Goal: Information Seeking & Learning: Understand process/instructions

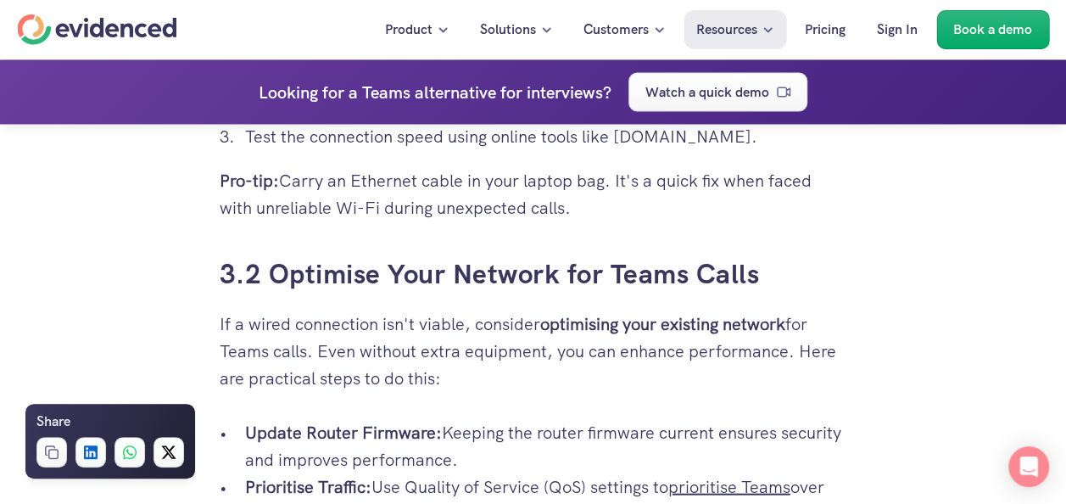
scroll to position [4714, 0]
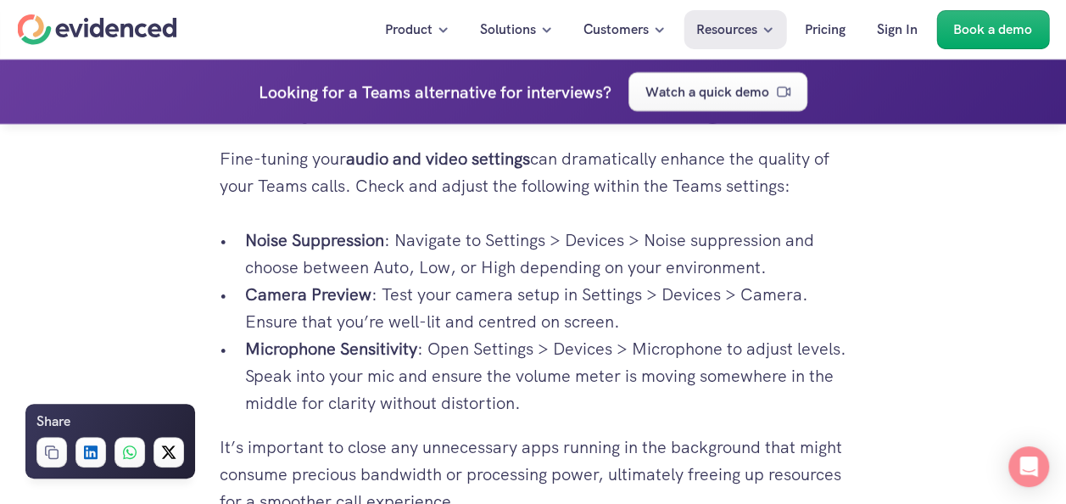
scroll to position [3605, 0]
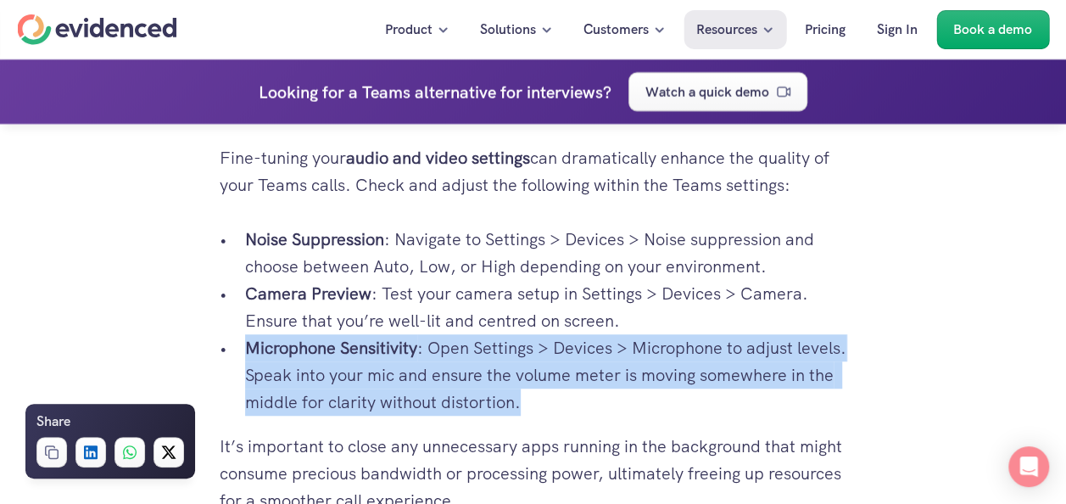
drag, startPoint x: 247, startPoint y: 344, endPoint x: 580, endPoint y: 404, distance: 338.6
click at [580, 404] on p "Microphone Sensitivity : Open Settings > Devices > Microphone to adjust levels.…" at bounding box center [546, 374] width 602 height 81
copy p "Microphone Sensitivity : Open Settings > Devices > Microphone to adjust levels.…"
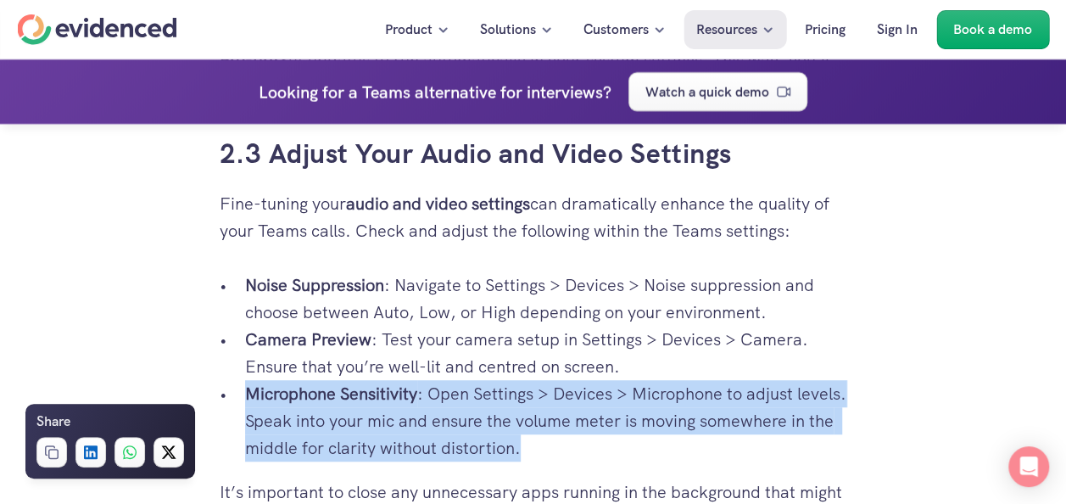
scroll to position [3563, 0]
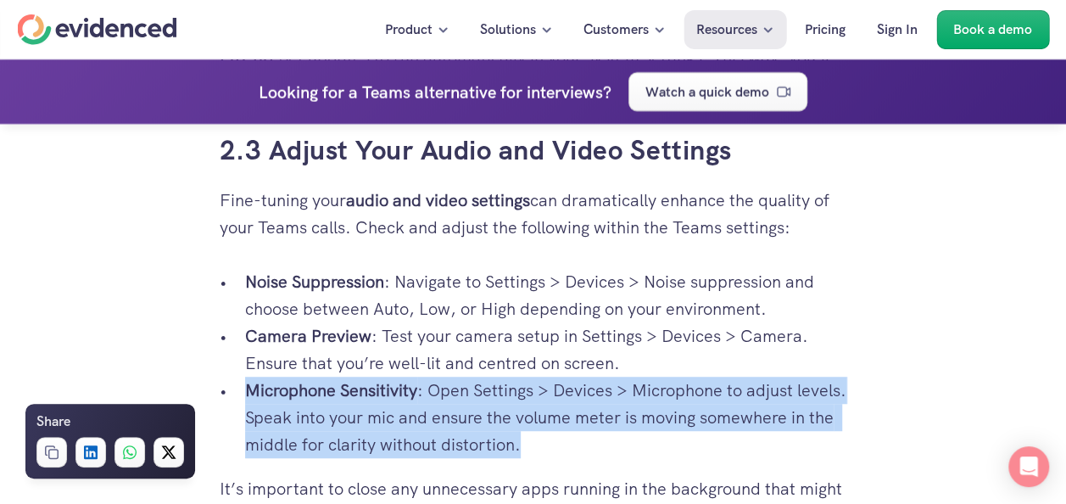
click at [843, 392] on p "Microphone Sensitivity : Open Settings > Devices > Microphone to adjust levels.…" at bounding box center [546, 416] width 602 height 81
drag, startPoint x: 573, startPoint y: 444, endPoint x: 246, endPoint y: 393, distance: 331.2
click at [246, 393] on p "Microphone Sensitivity : Open Settings > Devices > Microphone to adjust levels.…" at bounding box center [546, 416] width 602 height 81
copy p "Microphone Sensitivity : Open Settings > Devices > Microphone to adjust levels.…"
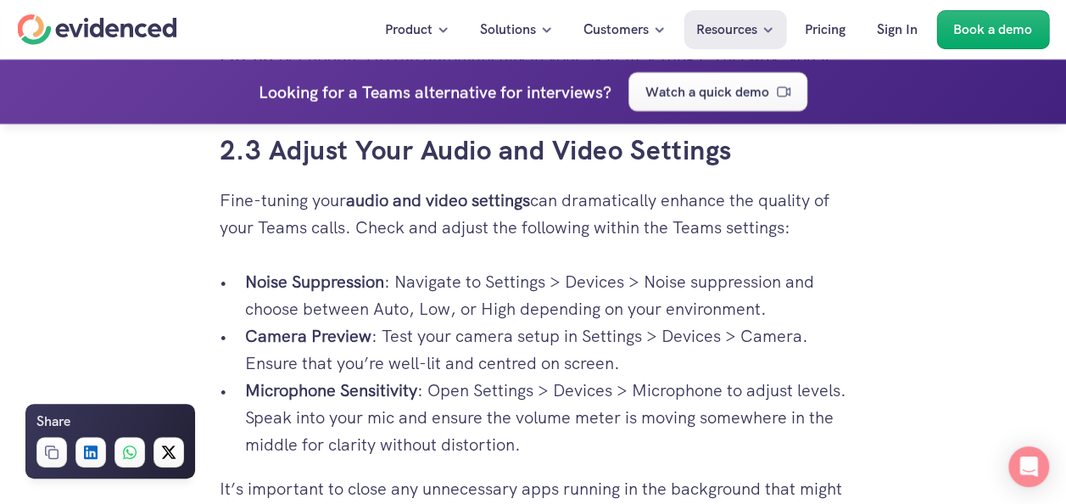
click at [904, 350] on div "Your video interviews and meetings on Microsoft Teams are crucial, yet you're o…" at bounding box center [533, 291] width 1066 height 6813
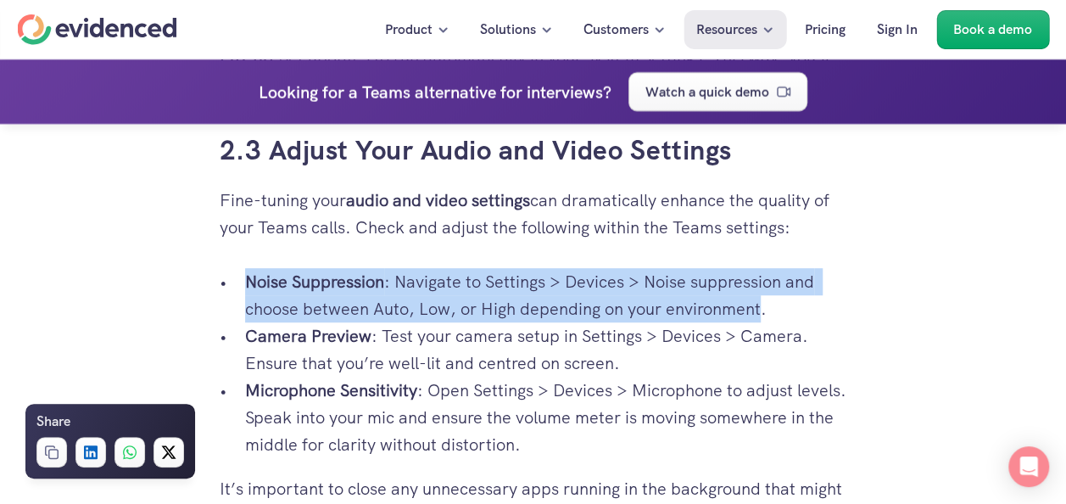
drag, startPoint x: 248, startPoint y: 280, endPoint x: 766, endPoint y: 306, distance: 518.7
click at [766, 306] on p "Noise Suppression : Navigate to Settings > Devices > Noise suppression and choo…" at bounding box center [546, 295] width 602 height 54
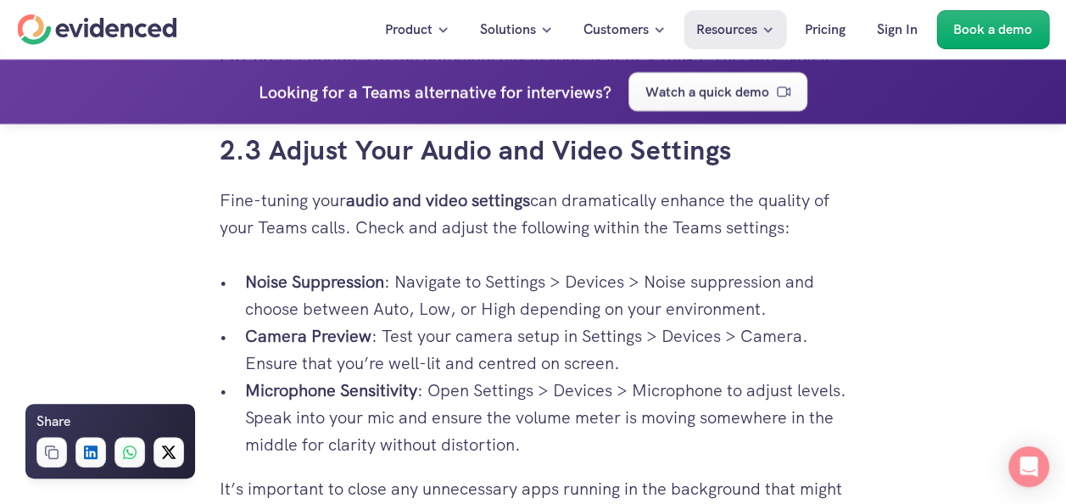
click at [767, 309] on p "Noise Suppression : Navigate to Settings > Devices > Noise suppression and choo…" at bounding box center [546, 295] width 602 height 54
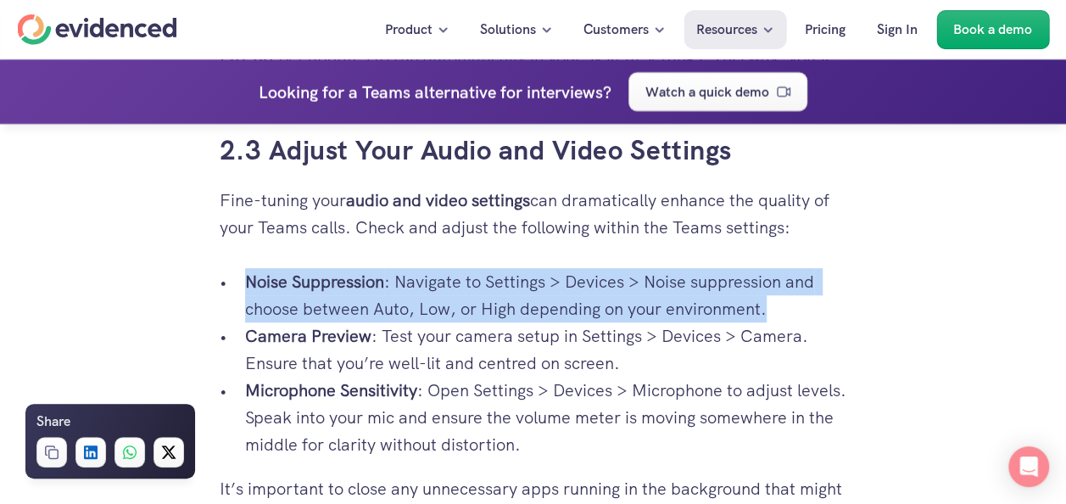
drag, startPoint x: 767, startPoint y: 309, endPoint x: 255, endPoint y: 275, distance: 513.2
click at [255, 275] on p "Noise Suppression : Navigate to Settings > Devices > Noise suppression and choo…" at bounding box center [546, 295] width 602 height 54
copy p "Noise Suppression : Navigate to Settings > Devices > Noise suppression and choo…"
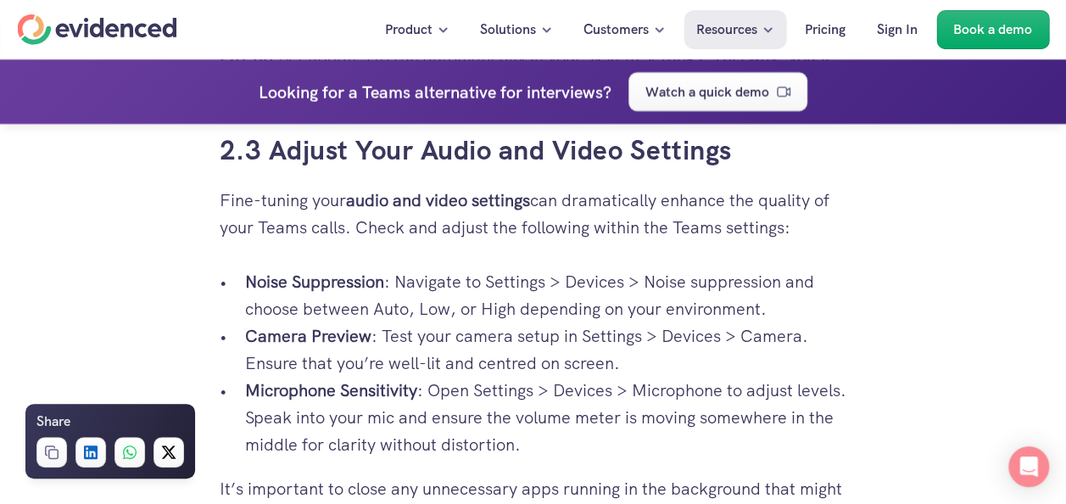
click at [817, 373] on p "Camera Preview : Test your camera setup in Settings > Devices > Camera. Ensure …" at bounding box center [546, 349] width 602 height 54
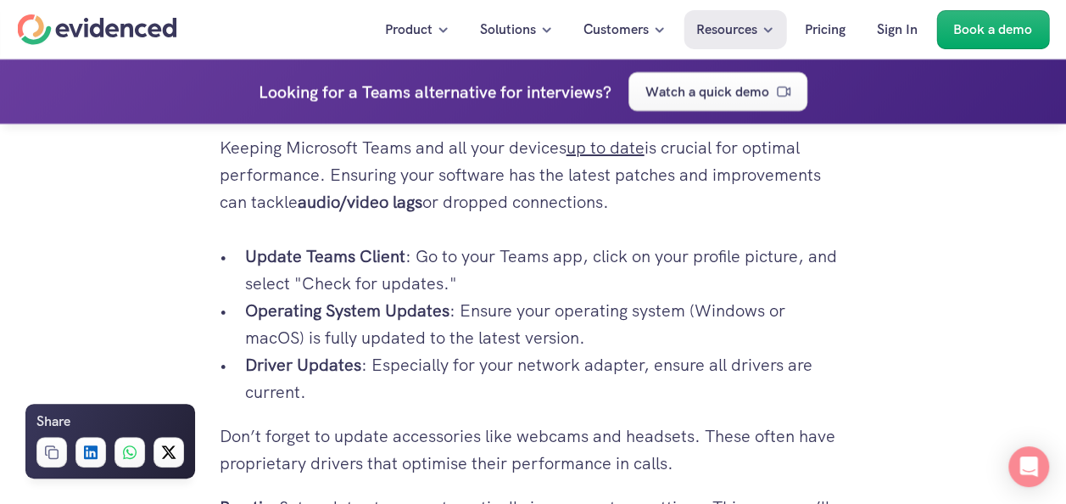
scroll to position [3112, 0]
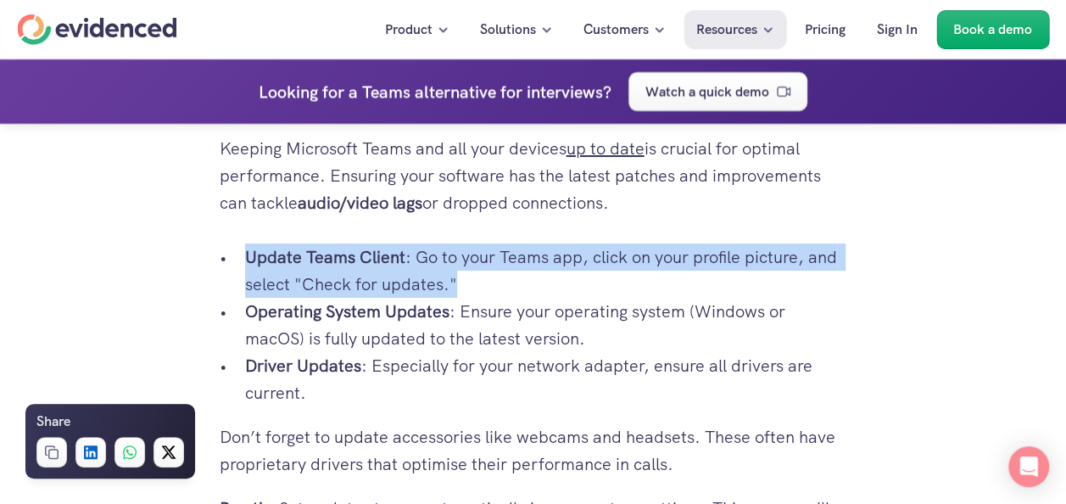
drag, startPoint x: 246, startPoint y: 255, endPoint x: 455, endPoint y: 272, distance: 210.1
click at [455, 272] on p "Update Teams Client : Go to your Teams app, click on your profile picture, and …" at bounding box center [546, 270] width 602 height 54
copy p "Update Teams Client : Go to your Teams app, click on your profile picture, and …"
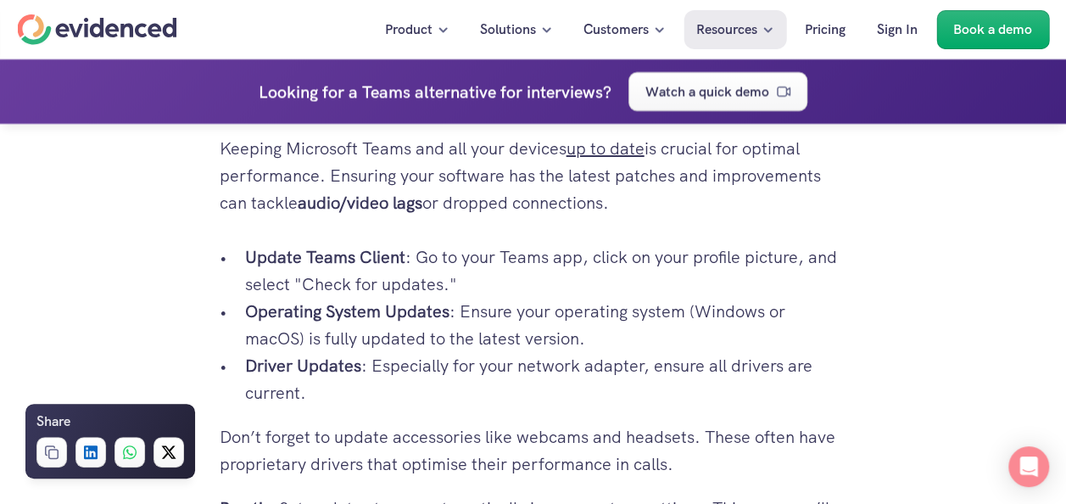
click at [786, 371] on p "Driver Updates : Especially for your network adapter, ensure all drivers are cu…" at bounding box center [546, 379] width 602 height 54
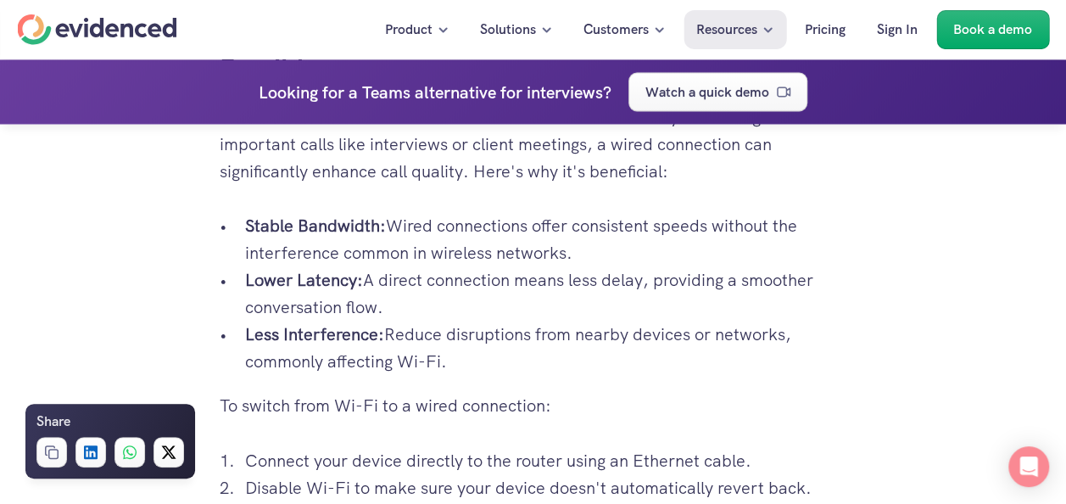
scroll to position [4335, 0]
click at [819, 365] on p "Less Interference: Reduce disruptions from nearby devices or networks, commonly…" at bounding box center [546, 349] width 602 height 54
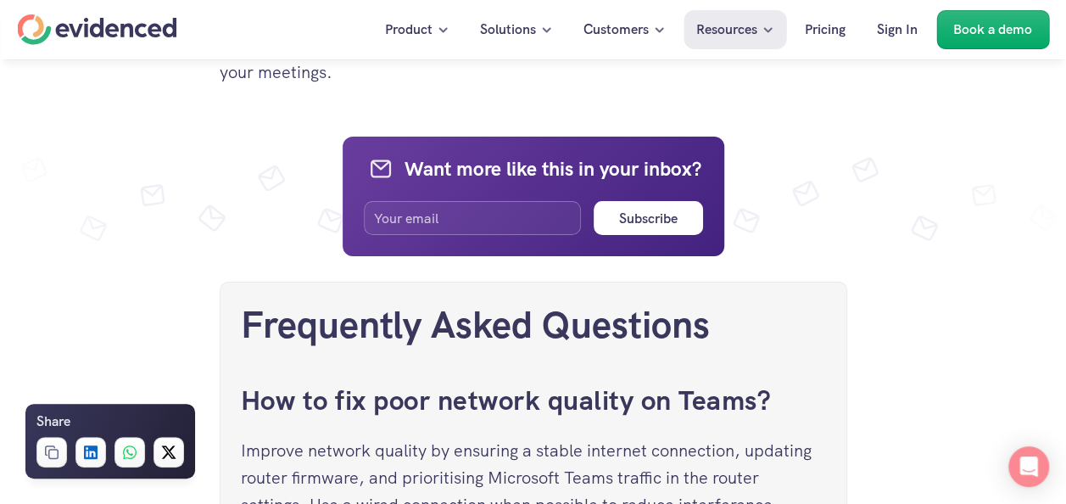
scroll to position [6080, 0]
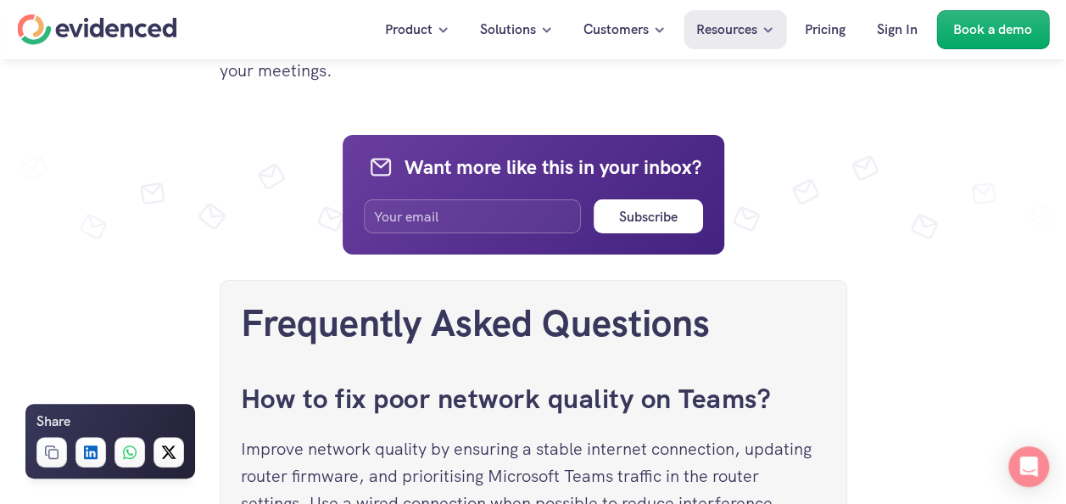
click at [787, 344] on h2 "Frequently Asked Questions" at bounding box center [533, 323] width 585 height 45
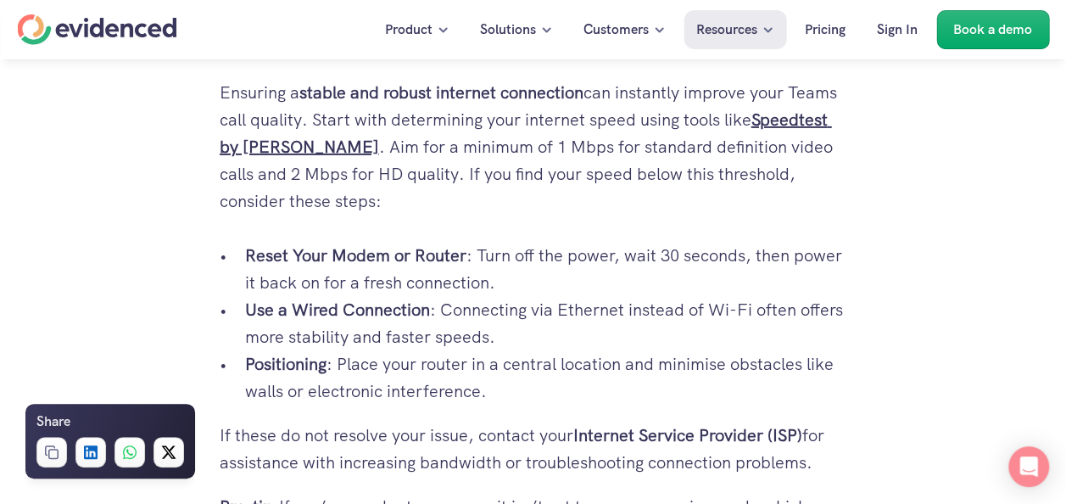
scroll to position [2610, 0]
